Goal: Transaction & Acquisition: Download file/media

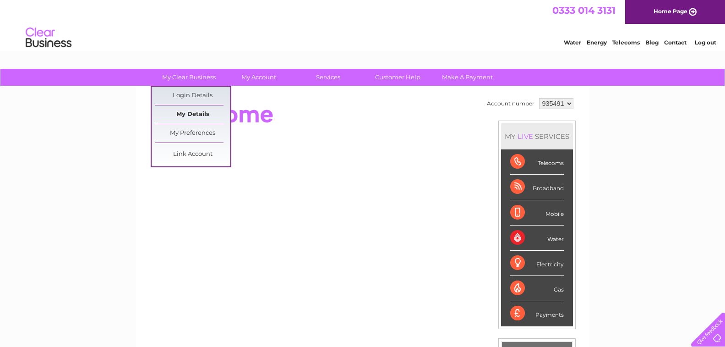
click at [191, 115] on link "My Details" at bounding box center [193, 114] width 76 height 18
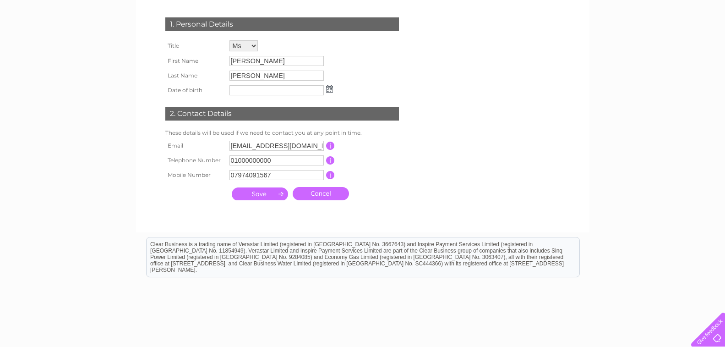
scroll to position [44, 0]
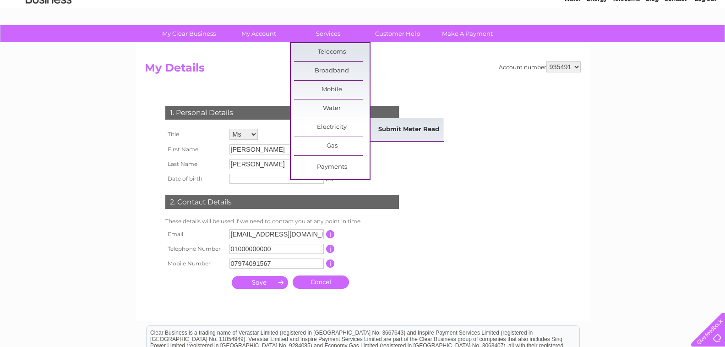
click at [423, 131] on link "Submit Meter Read" at bounding box center [409, 129] width 76 height 18
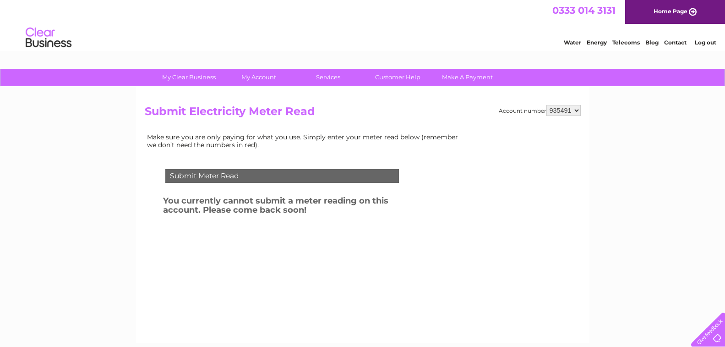
click at [575, 110] on select "935491" at bounding box center [563, 110] width 34 height 11
click at [640, 135] on div "My Clear Business Login Details My Details My Preferences Link Account My Accou…" at bounding box center [362, 284] width 725 height 431
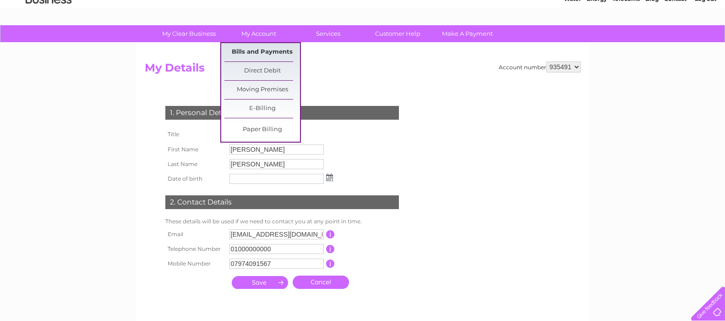
click at [259, 50] on link "Bills and Payments" at bounding box center [262, 52] width 76 height 18
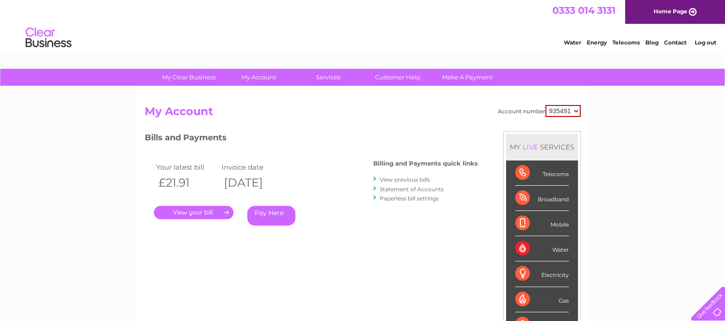
click at [398, 180] on link "View previous bills" at bounding box center [405, 179] width 50 height 7
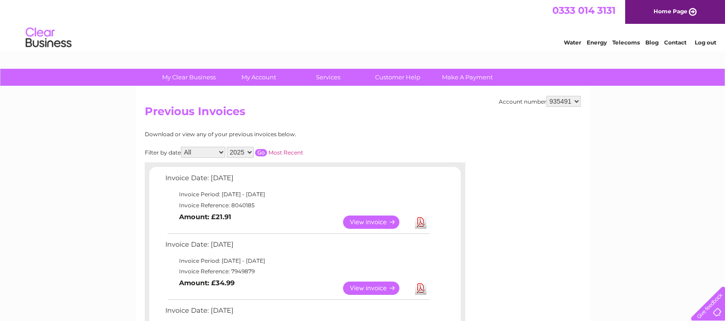
click at [420, 223] on link "Download" at bounding box center [420, 221] width 11 height 13
click at [420, 285] on link "Download" at bounding box center [420, 287] width 11 height 13
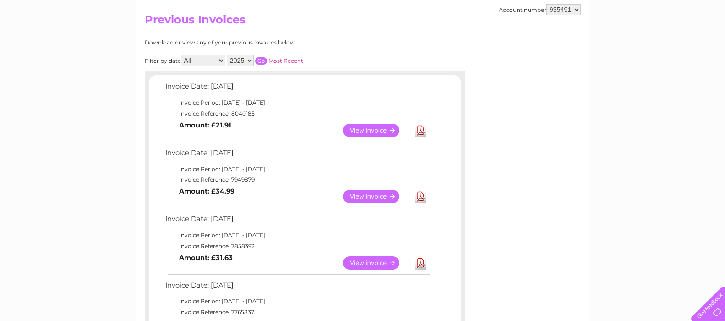
click at [424, 263] on link "Download" at bounding box center [420, 262] width 11 height 13
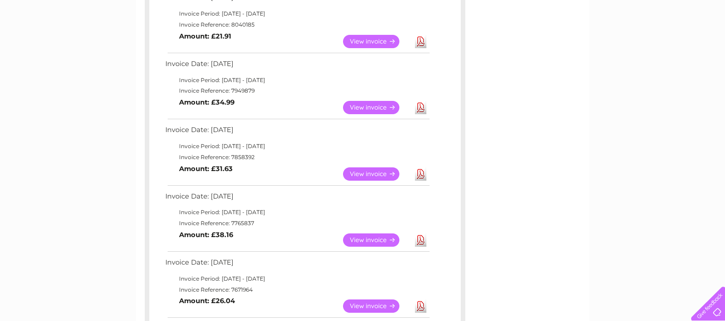
scroll to position [275, 0]
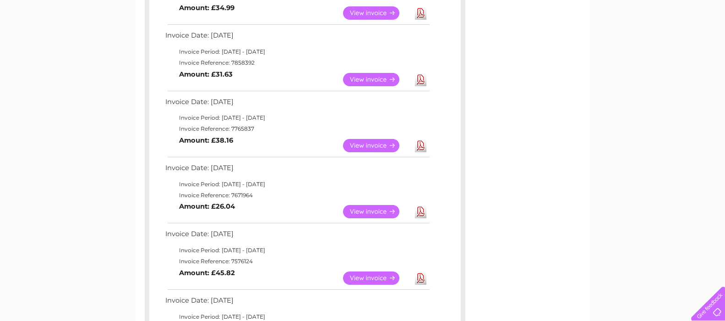
click at [422, 145] on link "Download" at bounding box center [420, 145] width 11 height 13
click at [418, 211] on link "Download" at bounding box center [420, 211] width 11 height 13
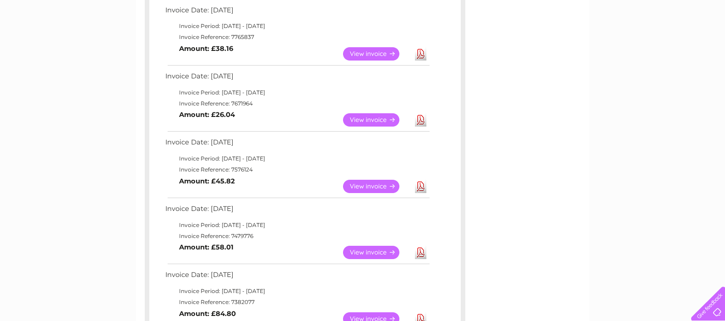
click at [421, 187] on link "Download" at bounding box center [420, 186] width 11 height 13
click at [422, 251] on link "Download" at bounding box center [420, 251] width 11 height 13
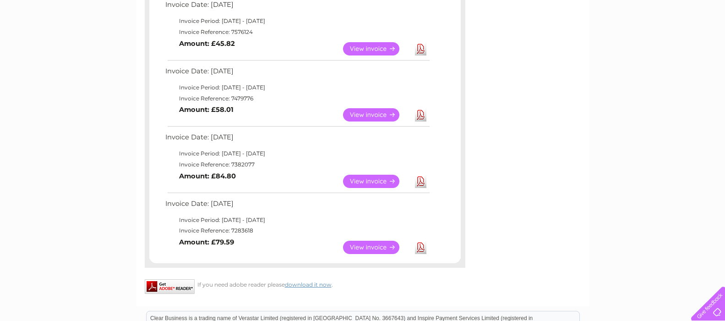
click at [420, 180] on link "Download" at bounding box center [420, 180] width 11 height 13
click at [421, 247] on link "Download" at bounding box center [420, 246] width 11 height 13
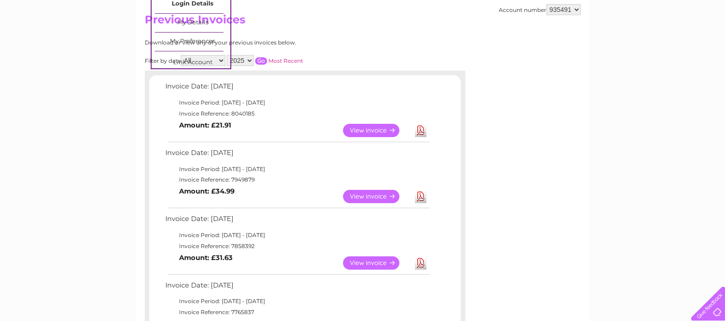
scroll to position [0, 0]
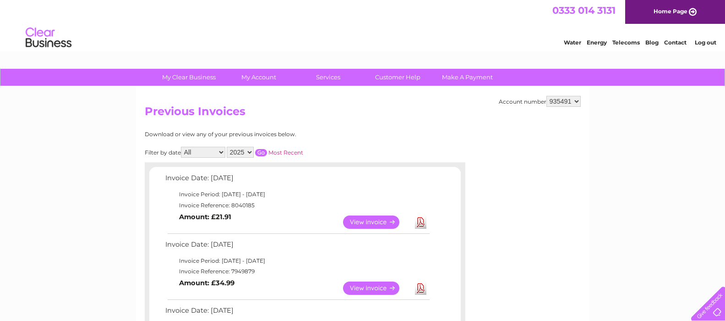
click at [250, 152] on select "2025 2024 2023 2022" at bounding box center [240, 152] width 27 height 11
select select "2024"
click at [228, 147] on select "2025 2024 2023 2022" at bounding box center [240, 152] width 27 height 11
click at [266, 150] on input "button" at bounding box center [261, 152] width 12 height 7
click at [420, 222] on link "Download" at bounding box center [420, 221] width 11 height 13
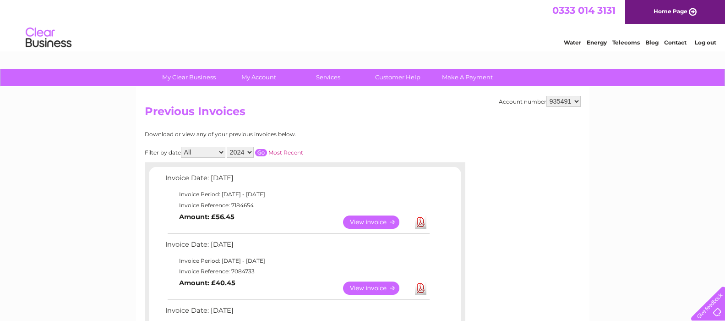
click at [419, 289] on link "Download" at bounding box center [420, 287] width 11 height 13
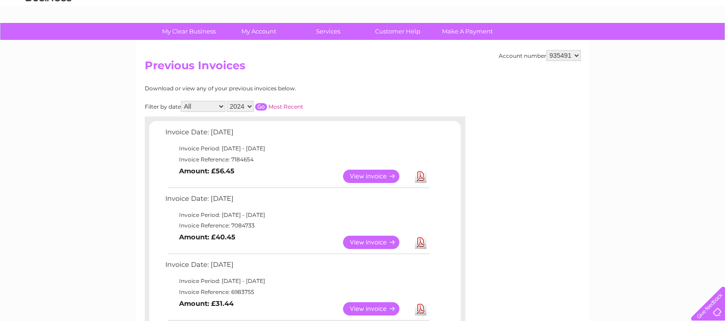
scroll to position [137, 0]
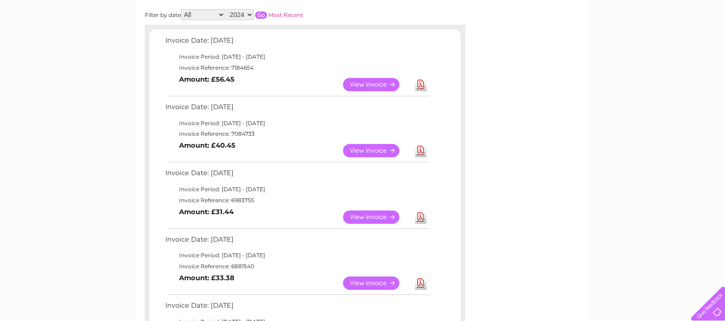
click at [421, 215] on link "Download" at bounding box center [420, 216] width 11 height 13
click at [422, 285] on link "Download" at bounding box center [420, 282] width 11 height 13
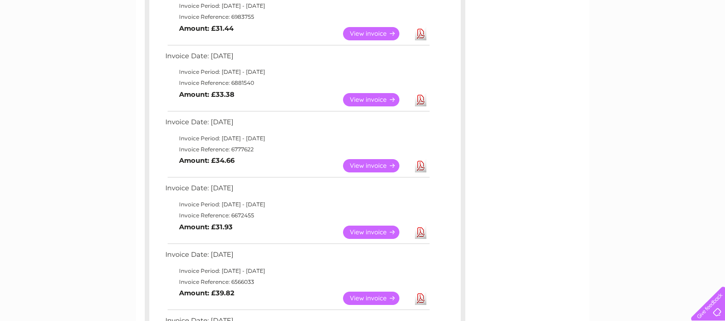
click at [422, 163] on link "Download" at bounding box center [420, 165] width 11 height 13
click at [422, 233] on link "Download" at bounding box center [420, 231] width 11 height 13
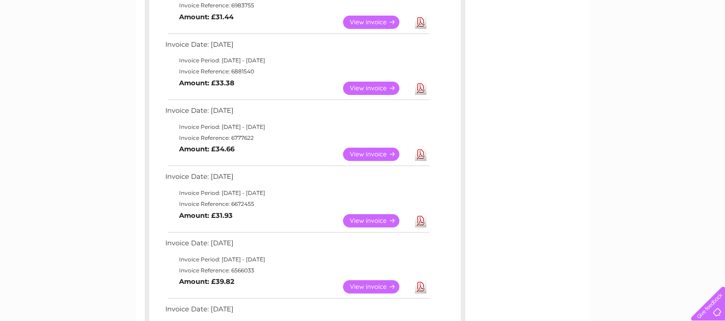
scroll to position [412, 0]
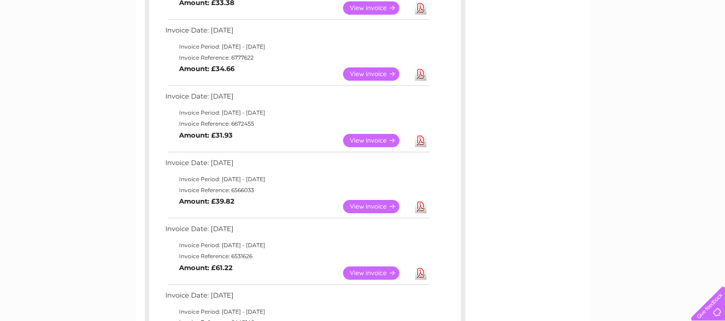
click at [422, 207] on link "Download" at bounding box center [420, 206] width 11 height 13
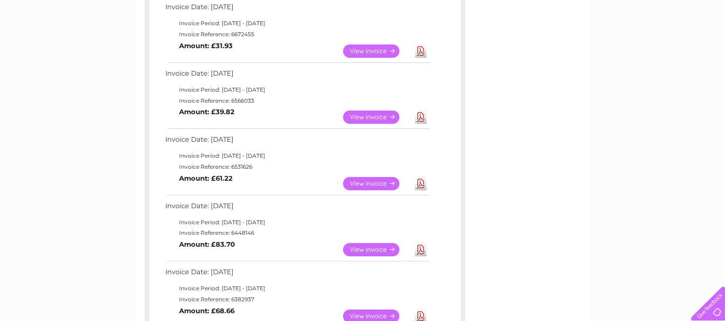
scroll to position [504, 0]
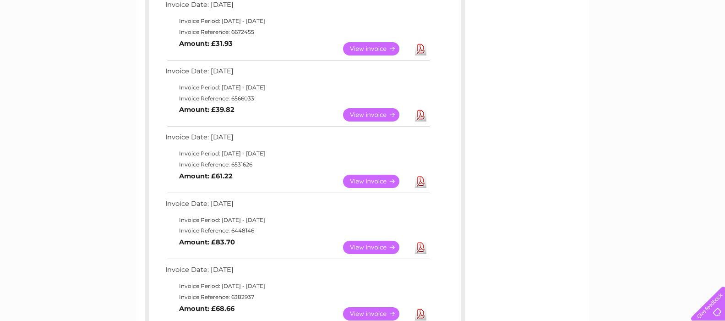
click at [421, 182] on link "Download" at bounding box center [420, 180] width 11 height 13
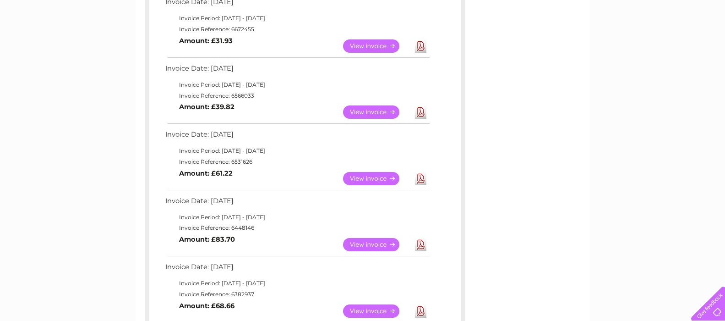
scroll to position [595, 0]
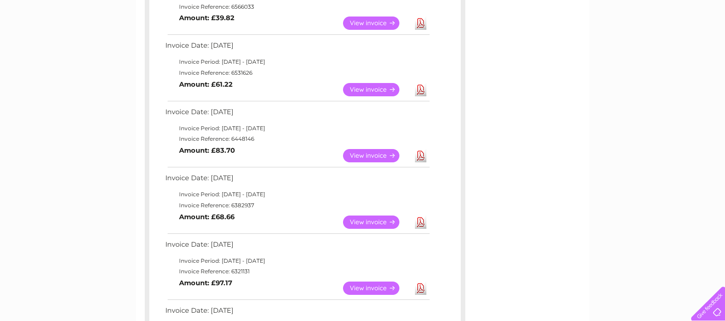
click at [425, 155] on link "Download" at bounding box center [420, 155] width 11 height 13
click at [422, 222] on link "Download" at bounding box center [420, 221] width 11 height 13
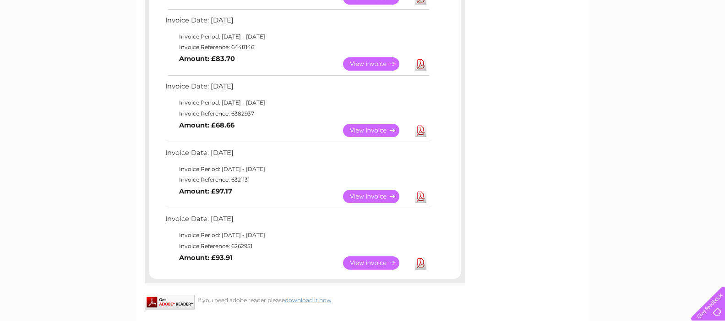
click at [422, 195] on link "Download" at bounding box center [420, 196] width 11 height 13
click at [419, 263] on link "Download" at bounding box center [420, 262] width 11 height 13
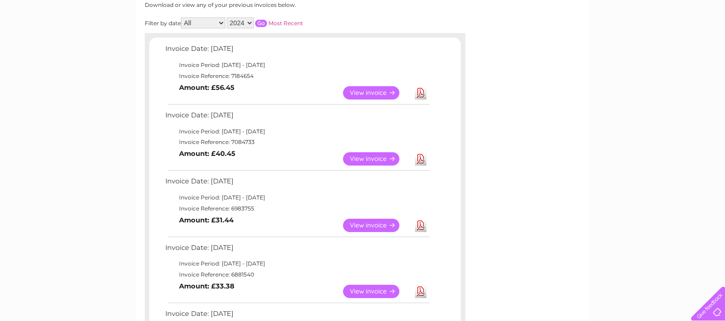
scroll to position [0, 0]
